Goal: Information Seeking & Learning: Find specific fact

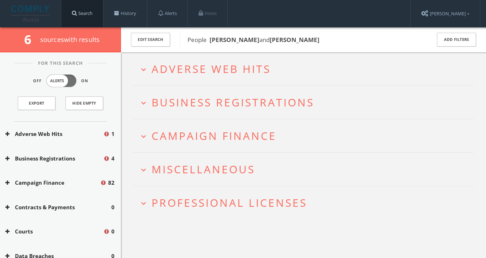
click at [91, 12] on link "Search" at bounding box center [82, 13] width 42 height 27
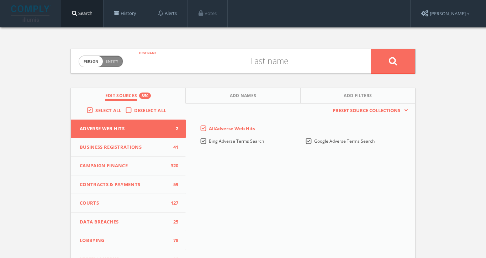
click at [144, 60] on input "text" at bounding box center [186, 61] width 111 height 19
type input "kahlana"
type input "[PERSON_NAME]"
click at [393, 61] on button at bounding box center [393, 61] width 44 height 25
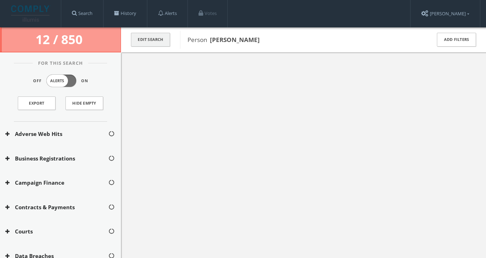
click at [163, 36] on button "Edit Search" at bounding box center [150, 40] width 39 height 14
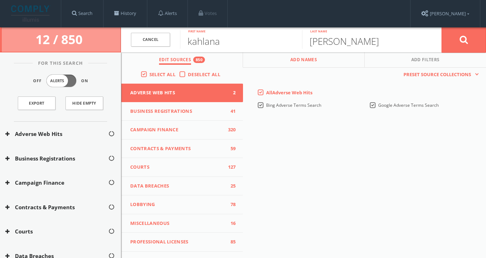
click at [284, 60] on button "Add Names" at bounding box center [304, 59] width 122 height 15
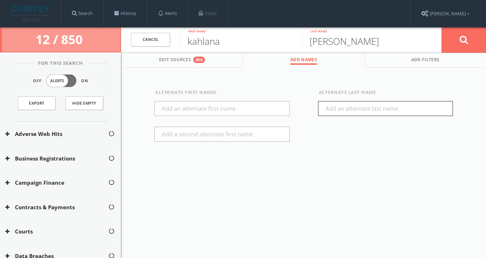
click at [325, 113] on input "text" at bounding box center [385, 108] width 135 height 15
type input "brown"
click at [469, 39] on button at bounding box center [464, 40] width 44 height 26
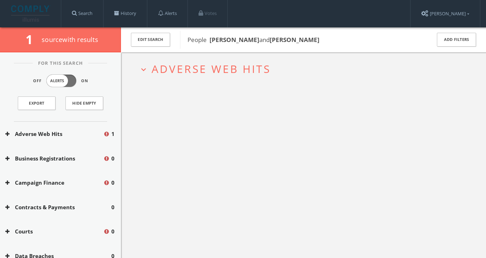
click at [208, 71] on span "Adverse Web Hits" at bounding box center [211, 69] width 119 height 15
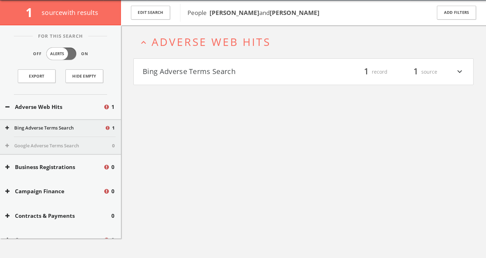
click at [208, 71] on button "Bing Adverse Terms Search" at bounding box center [223, 72] width 161 height 12
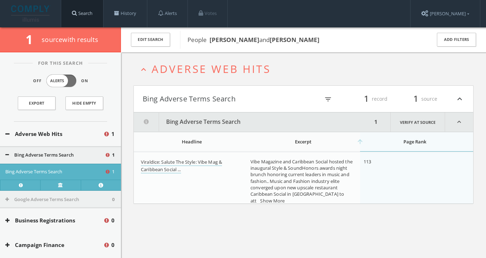
click at [77, 10] on link "Search" at bounding box center [82, 13] width 42 height 27
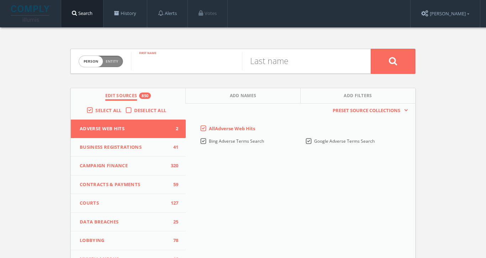
click at [171, 62] on input "text" at bounding box center [186, 61] width 111 height 19
type input "kinna"
type input "h"
type input "[PERSON_NAME]"
click at [393, 61] on button at bounding box center [393, 61] width 44 height 25
